Goal: Task Accomplishment & Management: Manage account settings

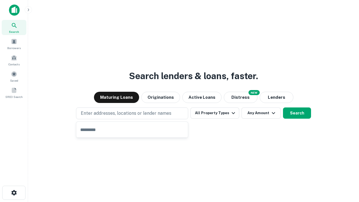
type input "**********"
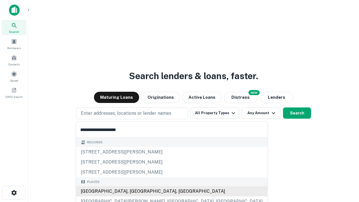
click at [134, 191] on div "[GEOGRAPHIC_DATA], [GEOGRAPHIC_DATA], [GEOGRAPHIC_DATA]" at bounding box center [171, 191] width 191 height 10
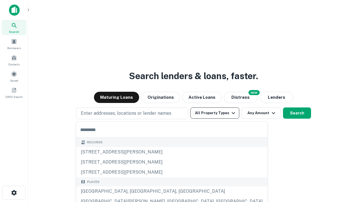
click at [215, 113] on button "All Property Types" at bounding box center [215, 113] width 49 height 11
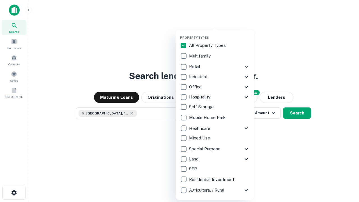
click at [220, 34] on button "button" at bounding box center [219, 34] width 79 height 0
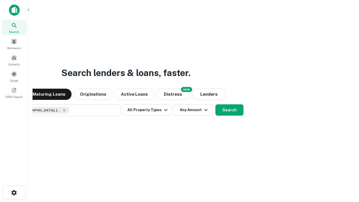
scroll to position [9, 0]
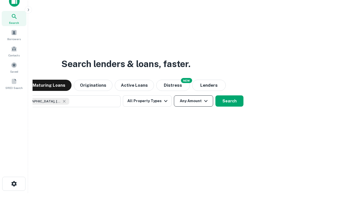
click at [174, 95] on button "Any Amount" at bounding box center [193, 100] width 39 height 11
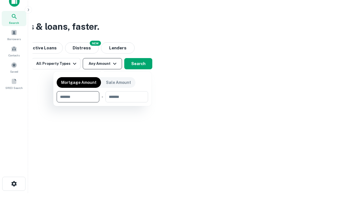
type input "*******"
click at [102, 102] on button "button" at bounding box center [103, 102] width 92 height 0
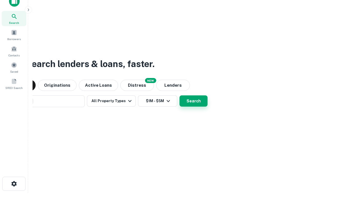
click at [180, 95] on button "Search" at bounding box center [194, 100] width 28 height 11
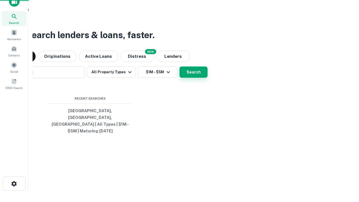
scroll to position [18, 159]
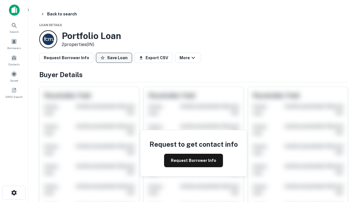
click at [114, 58] on button "Save Loan" at bounding box center [114, 58] width 36 height 10
click at [115, 58] on button "Loan Saved" at bounding box center [115, 58] width 39 height 10
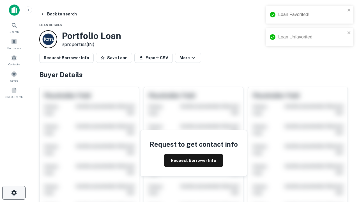
click at [14, 193] on icon "button" at bounding box center [14, 193] width 7 height 7
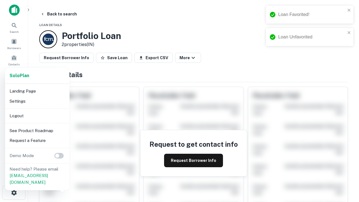
click at [37, 116] on li "Logout" at bounding box center [37, 116] width 60 height 10
